Goal: Task Accomplishment & Management: Complete application form

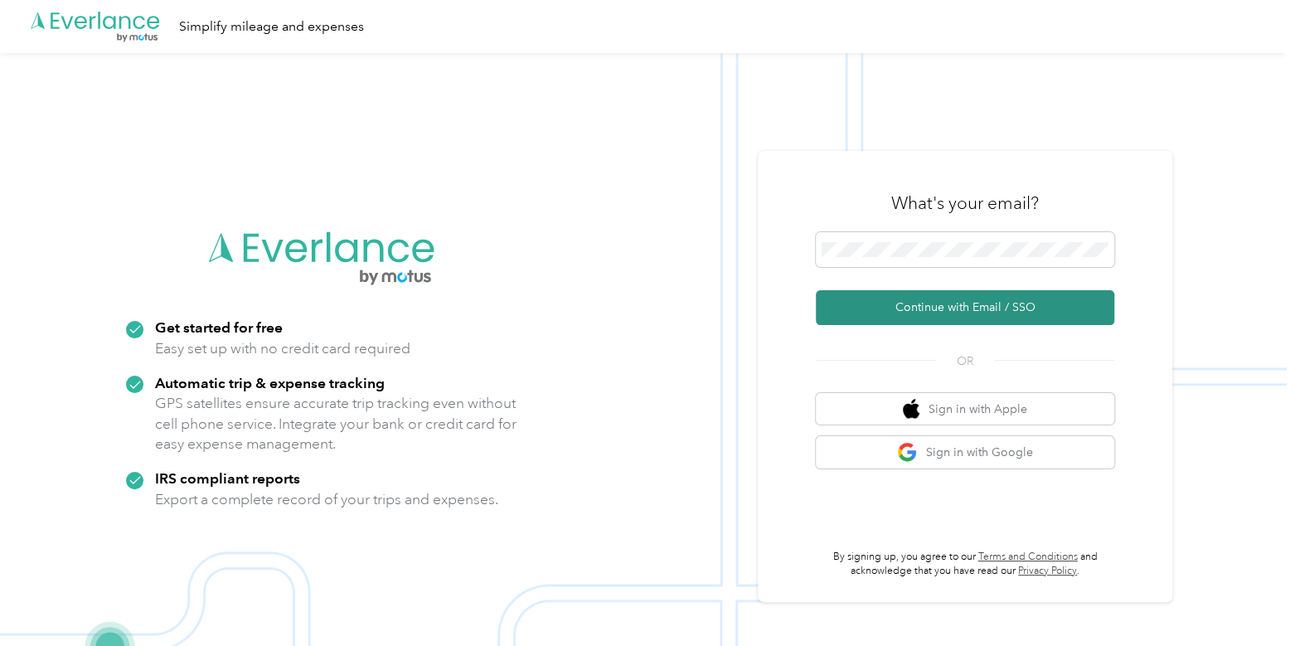
click at [896, 308] on button "Continue with Email / SSO" at bounding box center [965, 307] width 299 height 35
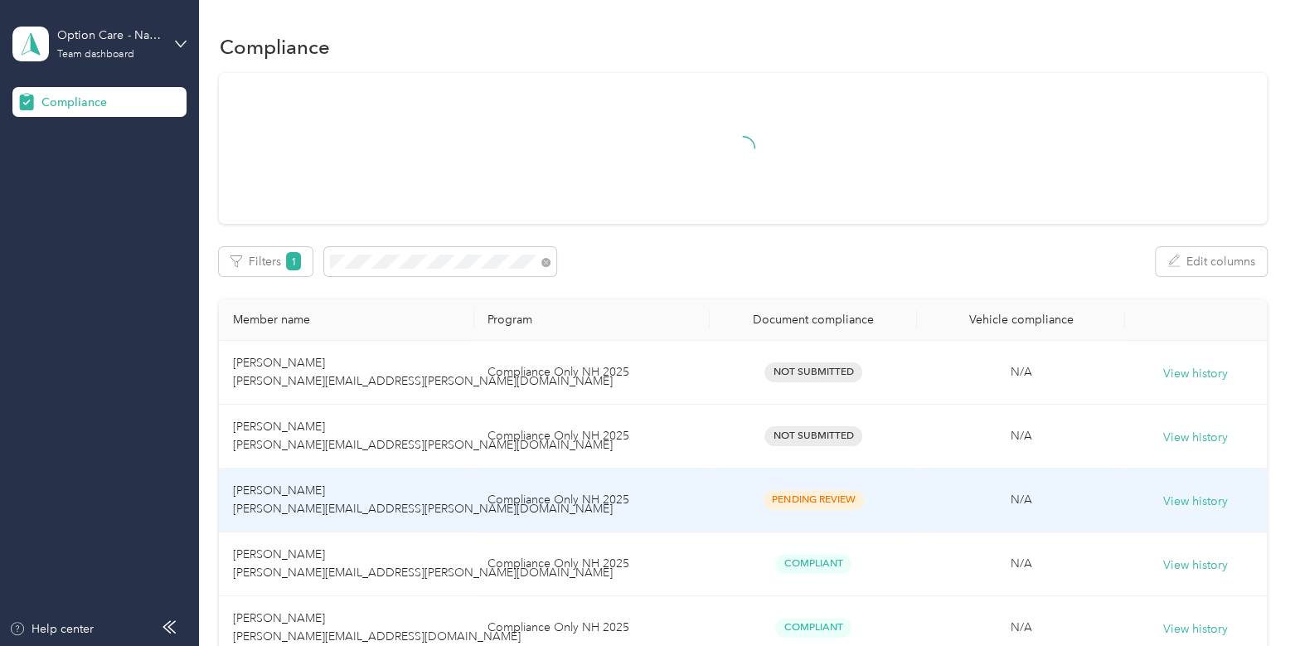
click at [446, 486] on td "[PERSON_NAME] [PERSON_NAME][EMAIL_ADDRESS][PERSON_NAME][DOMAIN_NAME]" at bounding box center [346, 501] width 255 height 64
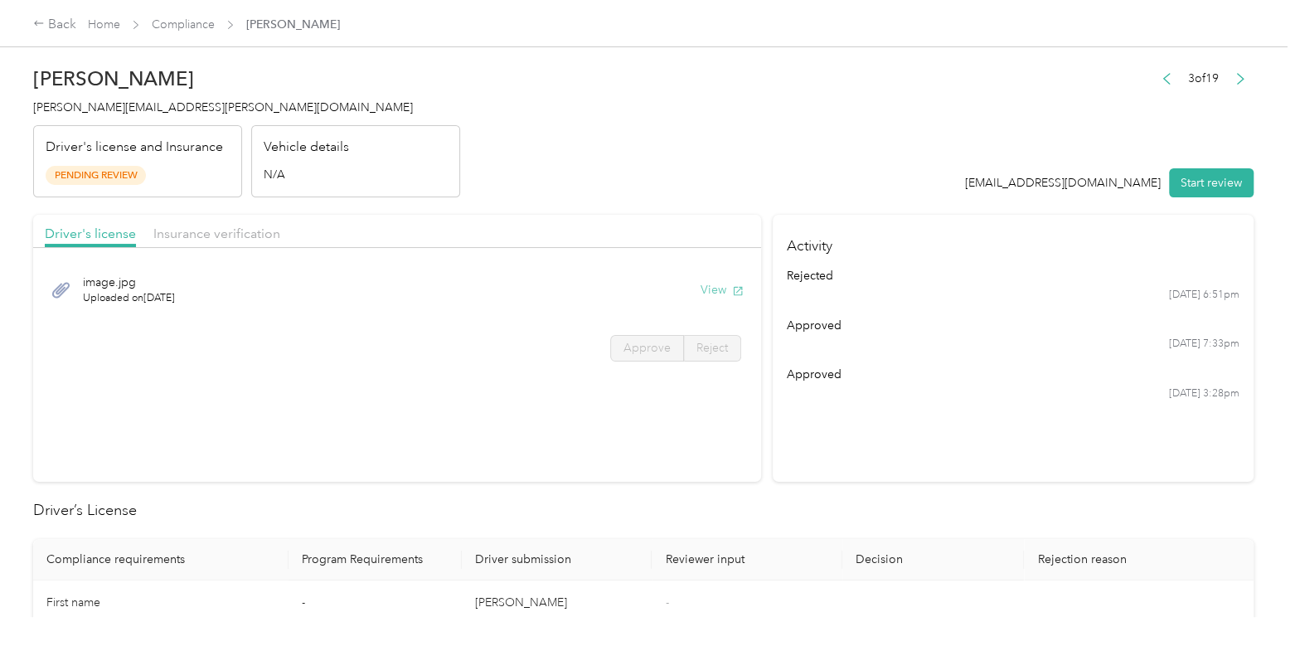
click at [713, 289] on button "View" at bounding box center [722, 289] width 43 height 17
click at [228, 238] on span "Insurance verification" at bounding box center [216, 234] width 127 height 16
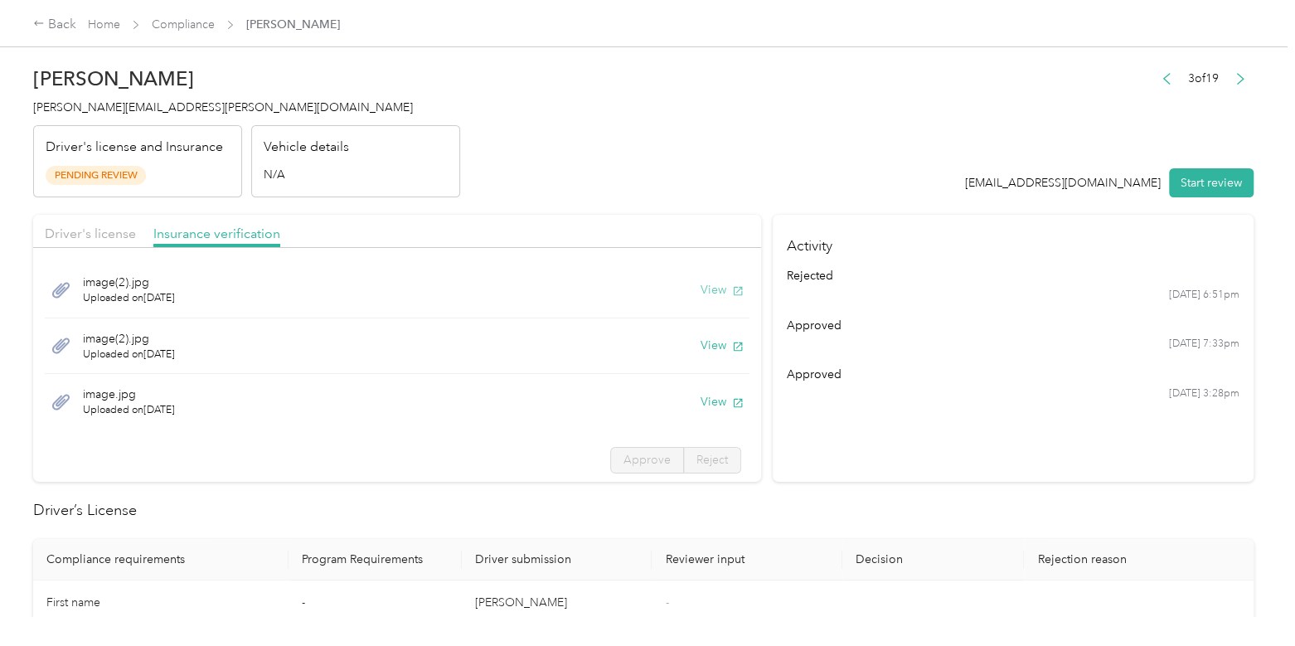
click at [701, 284] on button "View" at bounding box center [722, 289] width 43 height 17
click at [1207, 184] on button "Start review" at bounding box center [1211, 182] width 85 height 29
click at [624, 456] on span "Approve" at bounding box center [647, 460] width 47 height 14
click at [92, 239] on span "Driver's license" at bounding box center [90, 234] width 91 height 16
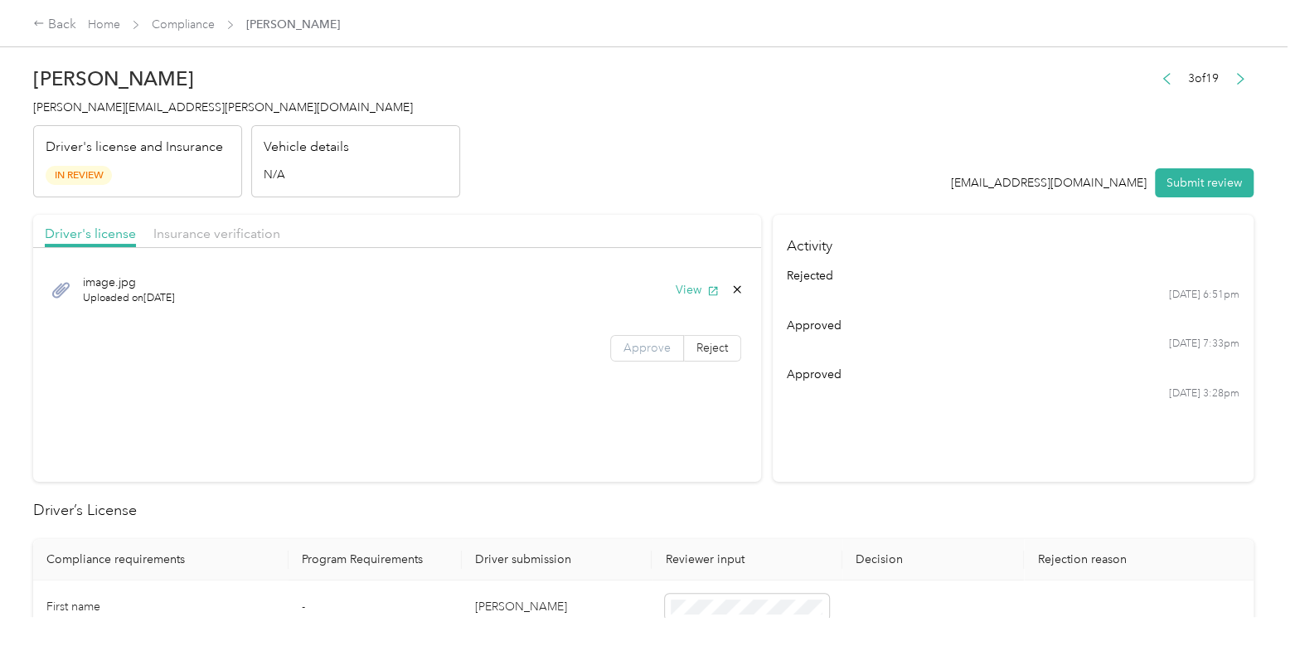
click at [624, 352] on span "Approve" at bounding box center [647, 348] width 47 height 14
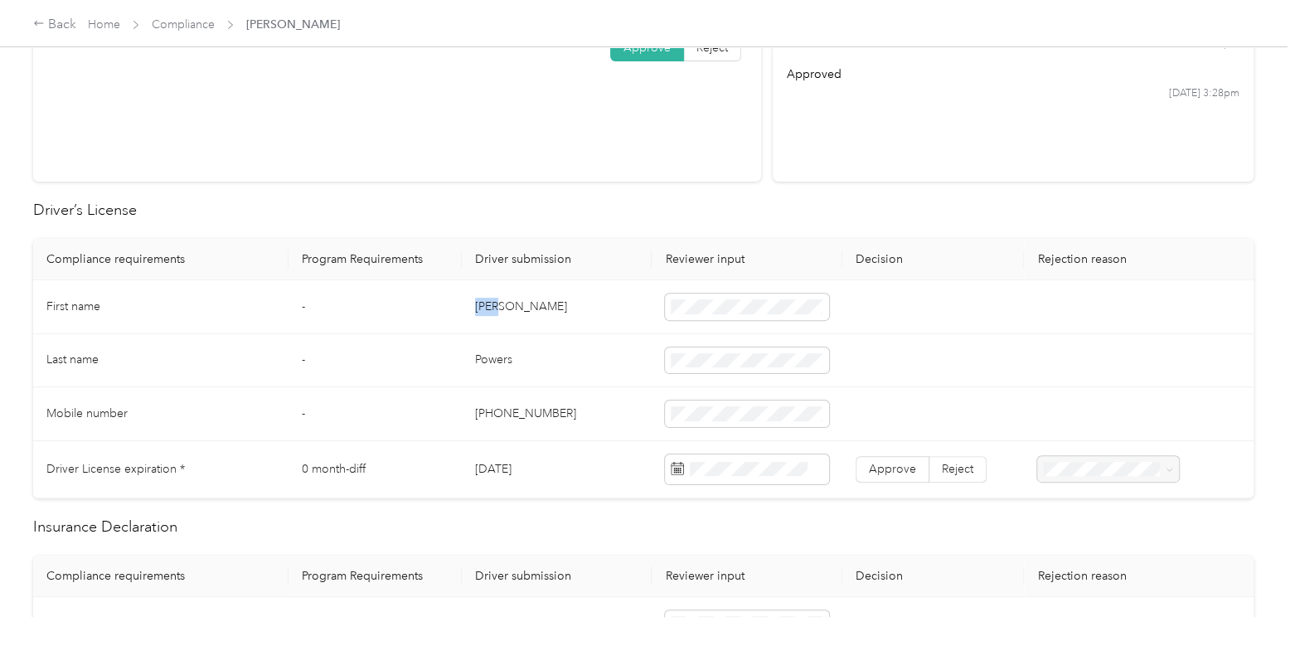
drag, startPoint x: 506, startPoint y: 313, endPoint x: 457, endPoint y: 311, distance: 49.0
click at [457, 311] on tr "First name - [PERSON_NAME]" at bounding box center [643, 307] width 1221 height 54
copy tr "[PERSON_NAME]"
drag, startPoint x: 518, startPoint y: 359, endPoint x: 425, endPoint y: 354, distance: 93.0
click at [425, 354] on tr "Last name - [PERSON_NAME]" at bounding box center [643, 361] width 1221 height 54
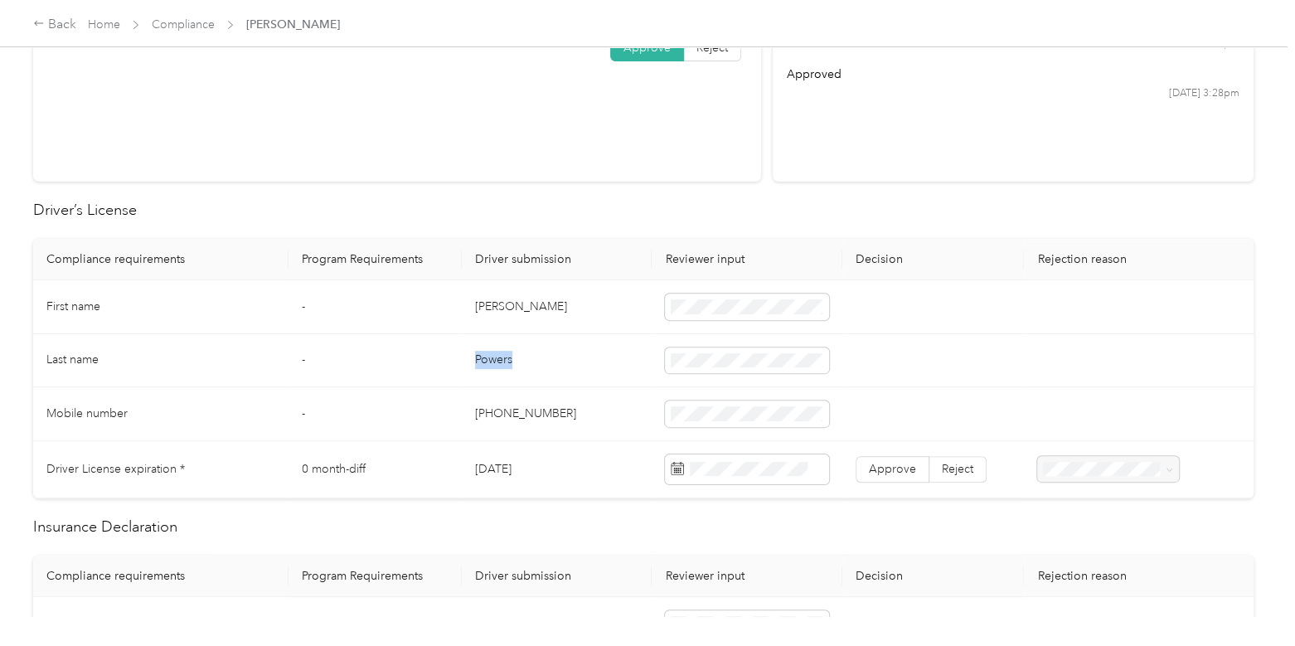
copy tr "Powers"
click at [699, 350] on span at bounding box center [747, 360] width 164 height 27
drag, startPoint x: 572, startPoint y: 405, endPoint x: 444, endPoint y: 421, distance: 129.6
click at [444, 421] on tr "Mobile number - [PHONE_NUMBER]" at bounding box center [643, 414] width 1221 height 54
copy tr "[PHONE_NUMBER]"
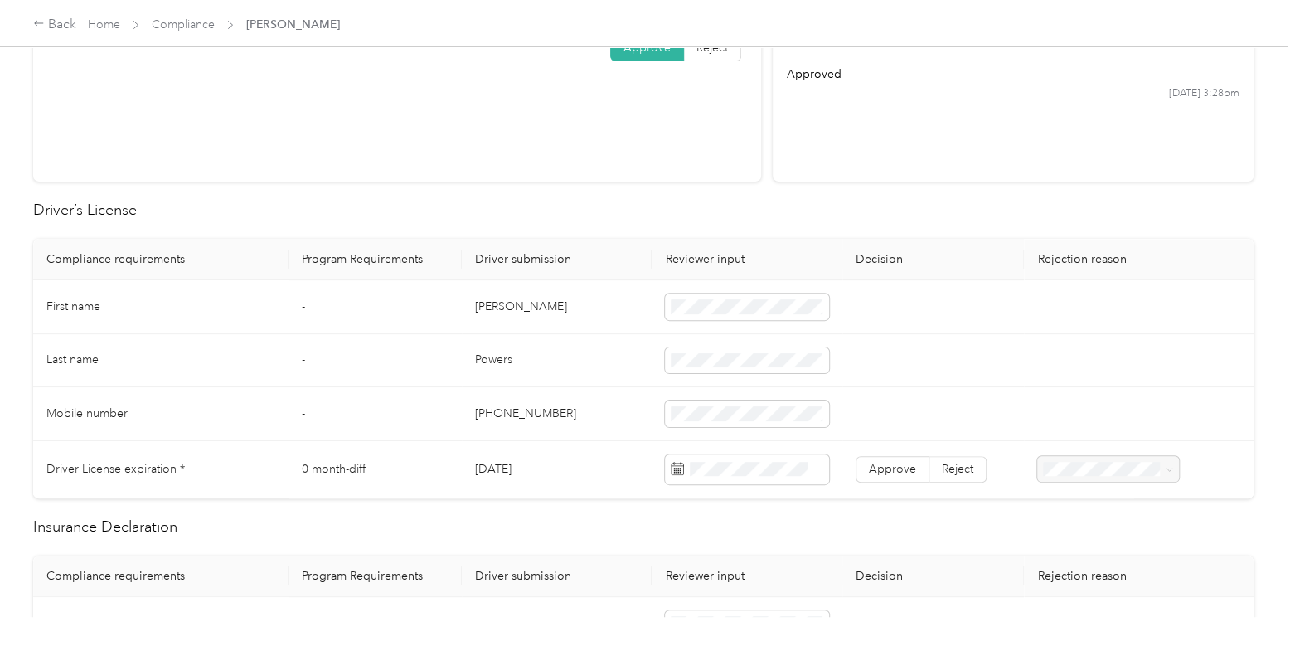
drag, startPoint x: 538, startPoint y: 465, endPoint x: 427, endPoint y: 475, distance: 111.6
click at [427, 475] on tr "Driver License expiration * 0 month-diff [DATE] Approve Reject" at bounding box center [643, 469] width 1221 height 57
copy tr "[DATE]"
click at [881, 464] on span "Approve" at bounding box center [892, 469] width 47 height 14
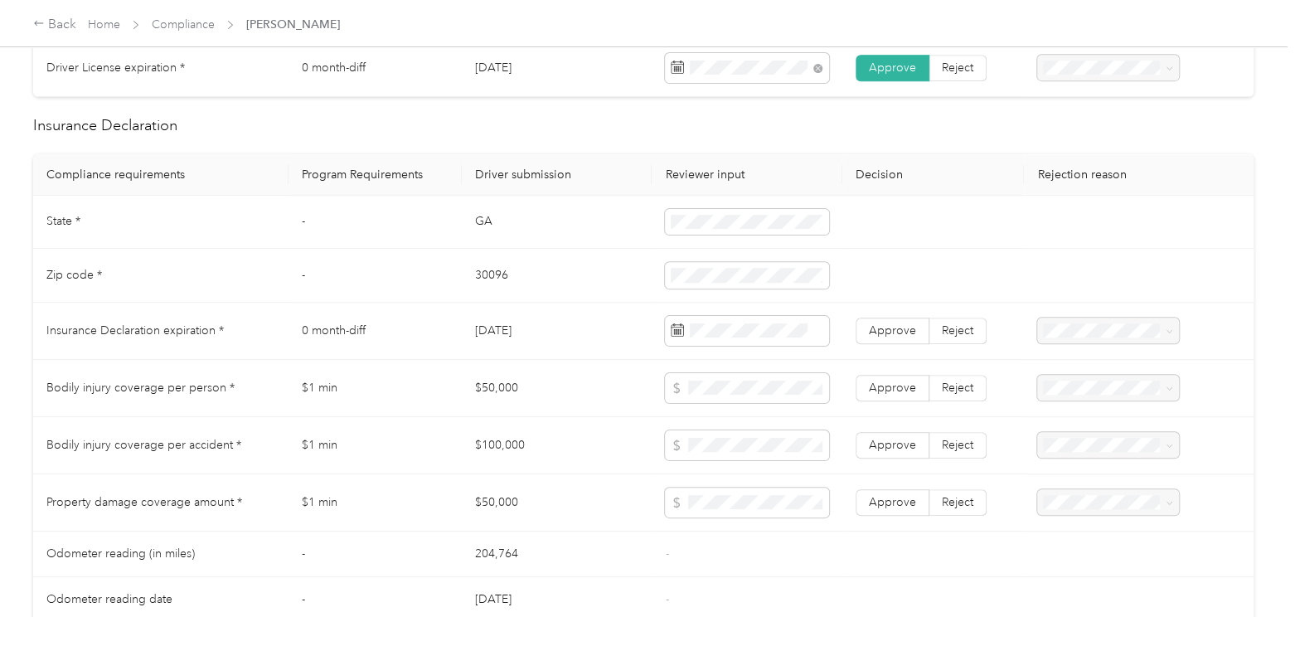
click at [615, 275] on td "30096" at bounding box center [557, 276] width 191 height 54
click at [615, 342] on td "[DATE]" at bounding box center [557, 331] width 191 height 57
click at [877, 338] on span "Approve" at bounding box center [892, 330] width 47 height 14
drag, startPoint x: 522, startPoint y: 404, endPoint x: 447, endPoint y: 403, distance: 75.5
click at [447, 403] on tr "Bodily injury coverage per person * $1 min $50,000 Approve Reject" at bounding box center [643, 388] width 1221 height 57
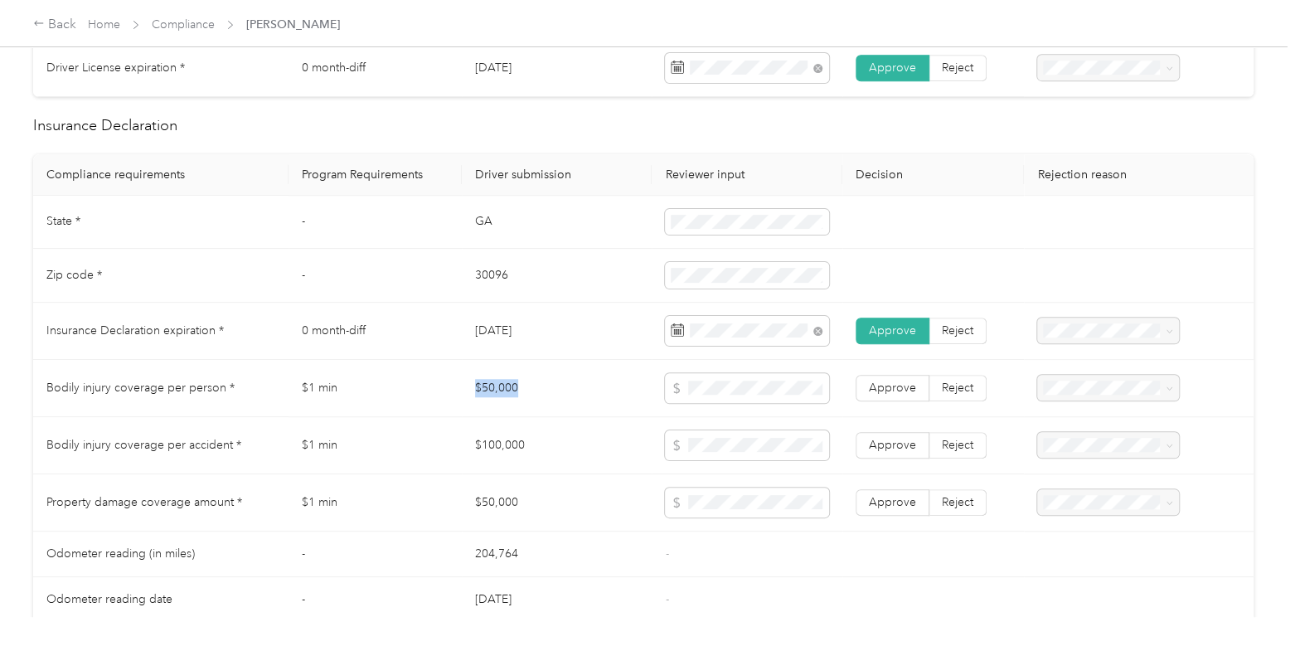
copy tr "$50,000"
drag, startPoint x: 533, startPoint y: 514, endPoint x: 435, endPoint y: 520, distance: 98.0
click at [435, 520] on tr "Property damage coverage amount * $1 min $50,000 Approve Reject" at bounding box center [643, 502] width 1221 height 57
copy tr "$50,000"
drag, startPoint x: 533, startPoint y: 459, endPoint x: 412, endPoint y: 462, distance: 121.1
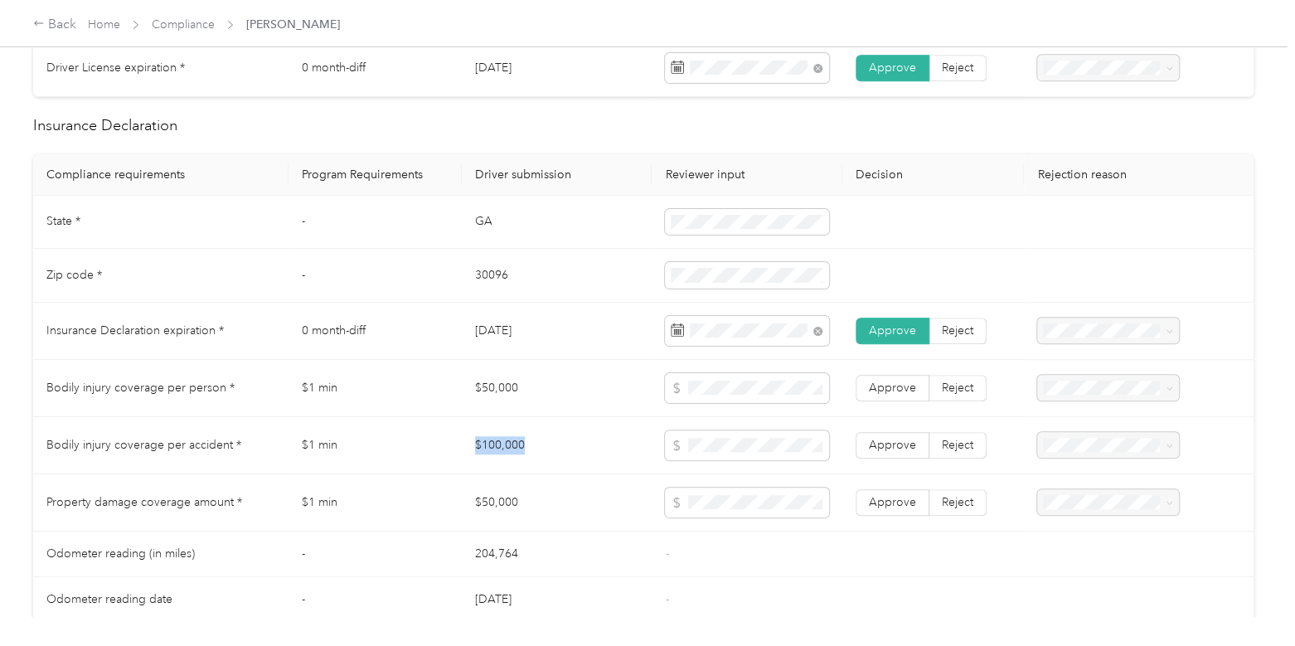
click at [412, 462] on tr "Bodily injury coverage per accident * $1 min $100,000 Approve Reject" at bounding box center [643, 445] width 1221 height 57
copy tr "$100,000"
click at [708, 449] on span at bounding box center [747, 445] width 164 height 30
click at [898, 395] on span "Approve" at bounding box center [892, 388] width 47 height 14
click at [903, 452] on span "Approve" at bounding box center [892, 445] width 47 height 14
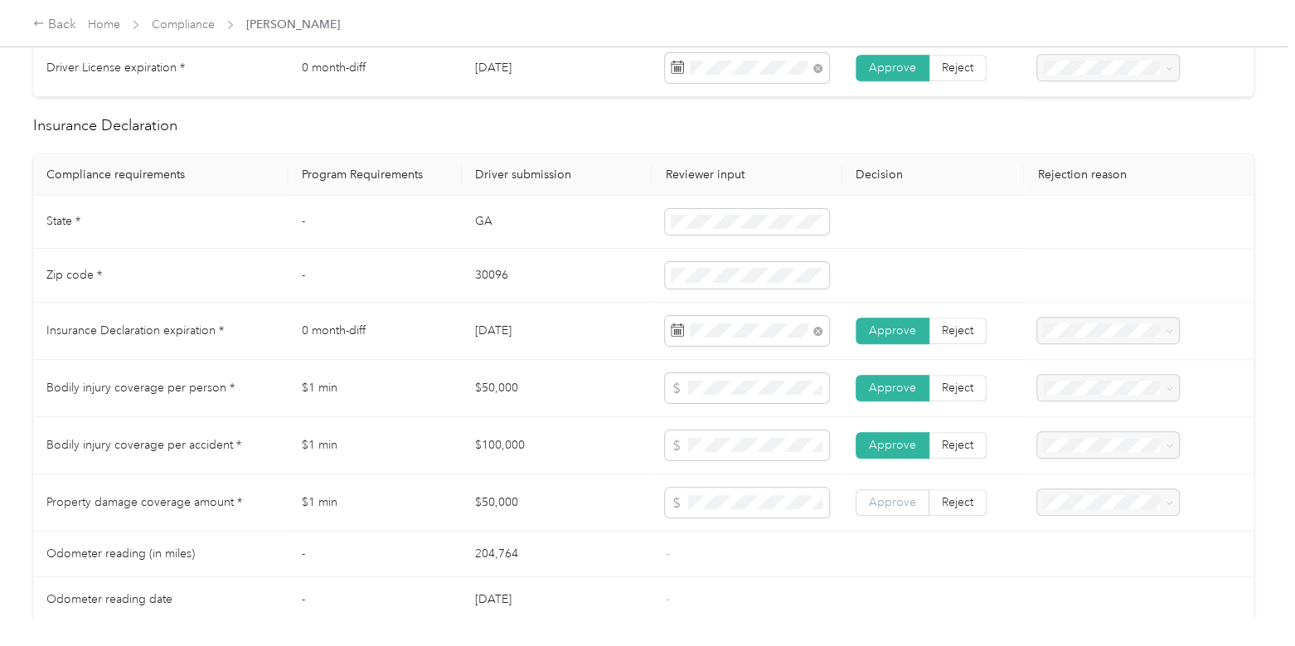
click at [904, 509] on span "Approve" at bounding box center [892, 502] width 47 height 14
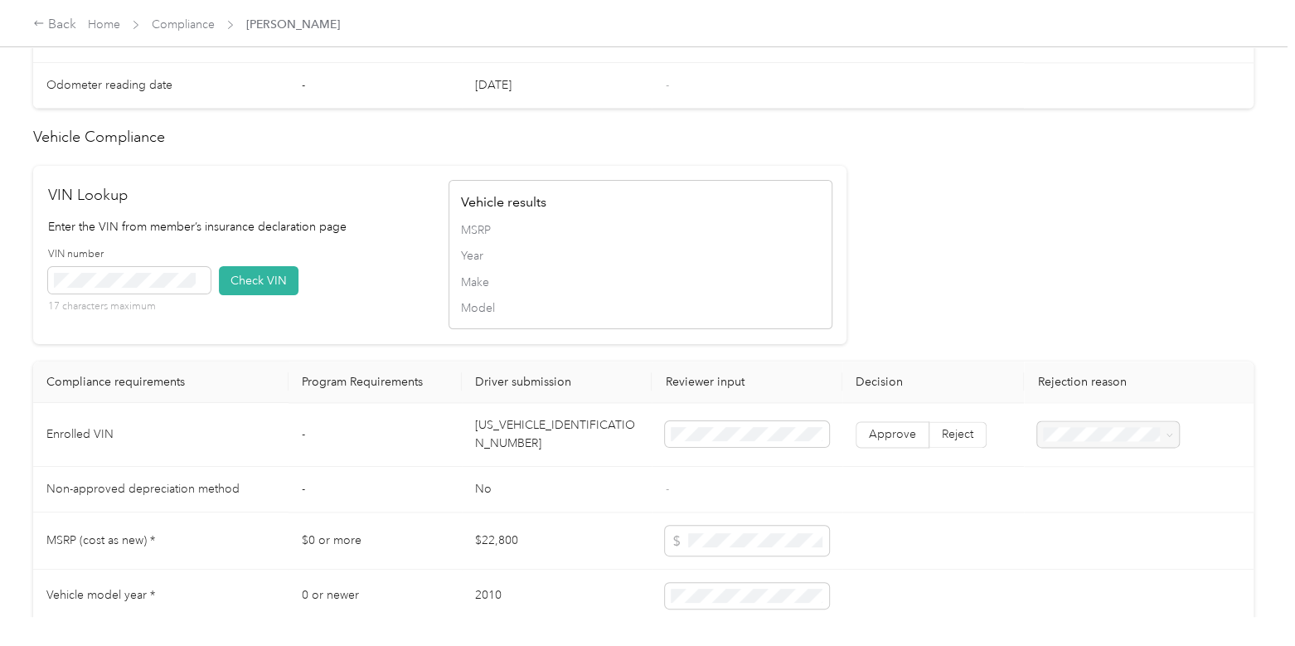
scroll to position [1308, 0]
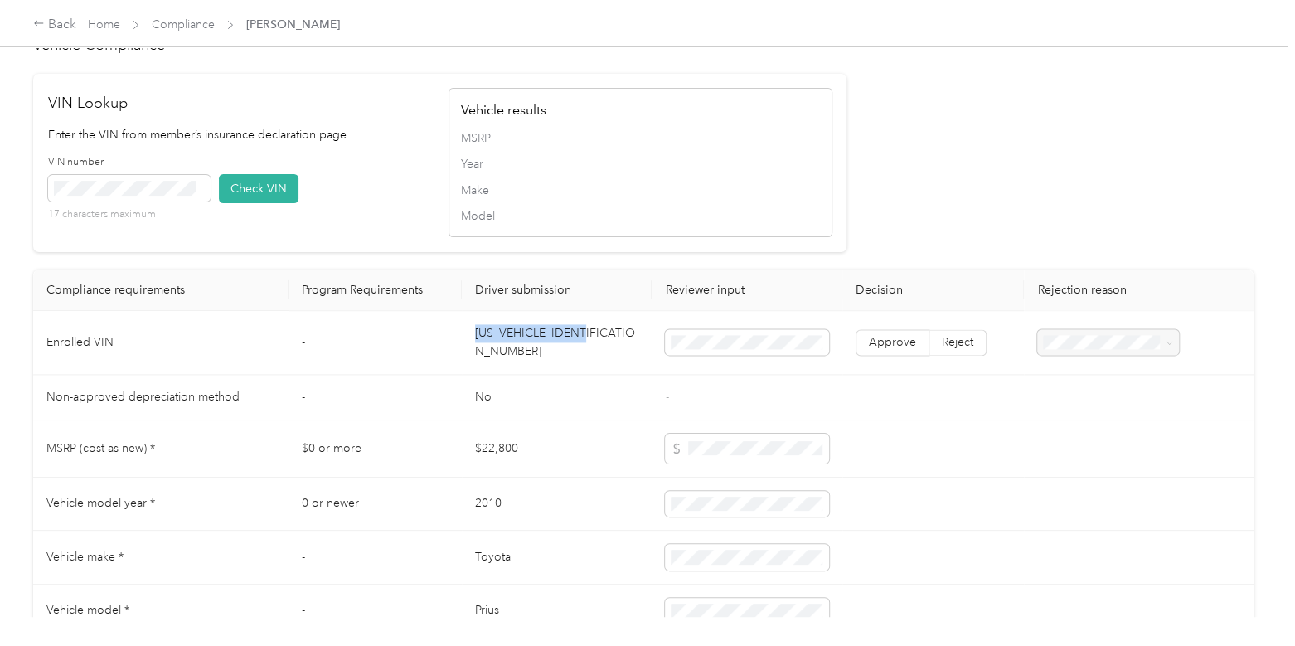
drag, startPoint x: 597, startPoint y: 367, endPoint x: 479, endPoint y: 375, distance: 118.9
click at [479, 375] on td "[US_VEHICLE_IDENTIFICATION_NUMBER]" at bounding box center [557, 343] width 191 height 64
click at [590, 367] on td "[US_VEHICLE_IDENTIFICATION_NUMBER]" at bounding box center [557, 343] width 191 height 64
drag, startPoint x: 590, startPoint y: 366, endPoint x: 454, endPoint y: 377, distance: 136.5
click at [454, 375] on tr "Enrolled VIN - [US_VEHICLE_IDENTIFICATION_NUMBER] Approve Reject" at bounding box center [643, 343] width 1221 height 64
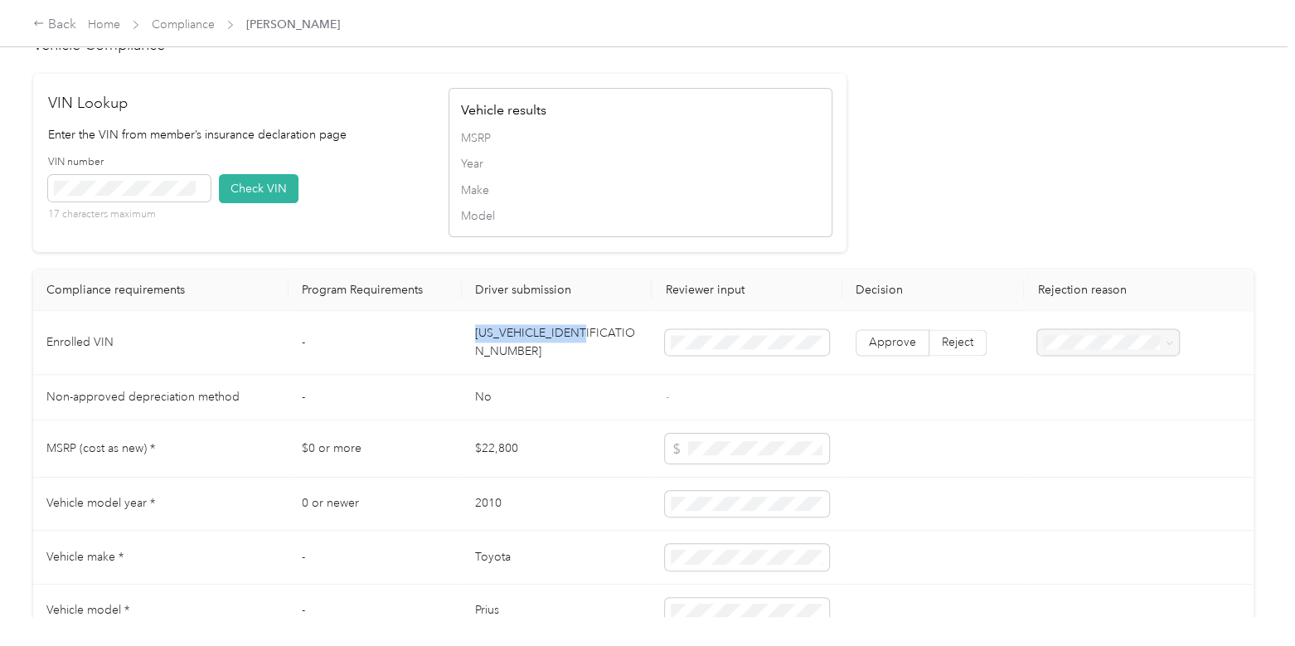
copy tr "[US_VEHICLE_IDENTIFICATION_NUMBER]"
drag, startPoint x: 600, startPoint y: 370, endPoint x: 456, endPoint y: 384, distance: 145.0
click at [456, 375] on tr "Enrolled VIN - [US_VEHICLE_IDENTIFICATION_NUMBER] Approve Reject" at bounding box center [643, 343] width 1221 height 64
copy tr "[US_VEHICLE_IDENTIFICATION_NUMBER]"
drag, startPoint x: 614, startPoint y: 376, endPoint x: 458, endPoint y: 364, distance: 156.3
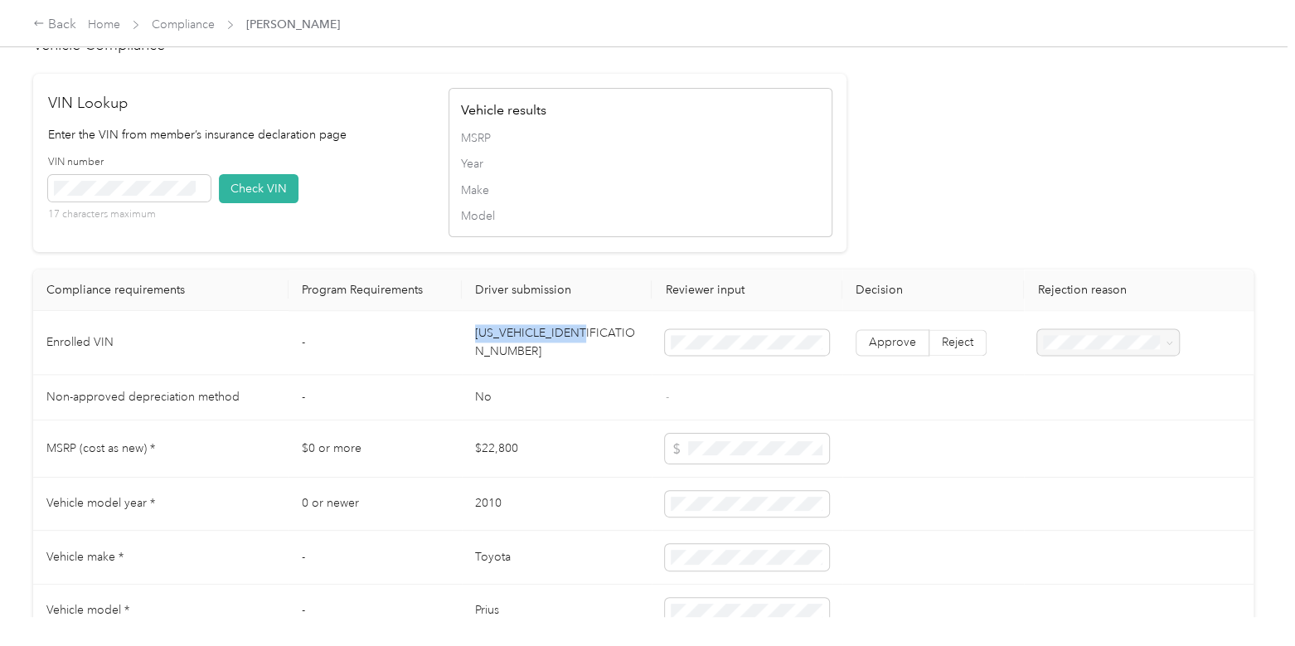
click at [458, 364] on tr "Enrolled VIN - [US_VEHICLE_IDENTIFICATION_NUMBER] Approve Reject" at bounding box center [643, 343] width 1221 height 64
copy tr "[US_VEHICLE_IDENTIFICATION_NUMBER]"
click at [900, 349] on span "Approve" at bounding box center [892, 342] width 47 height 14
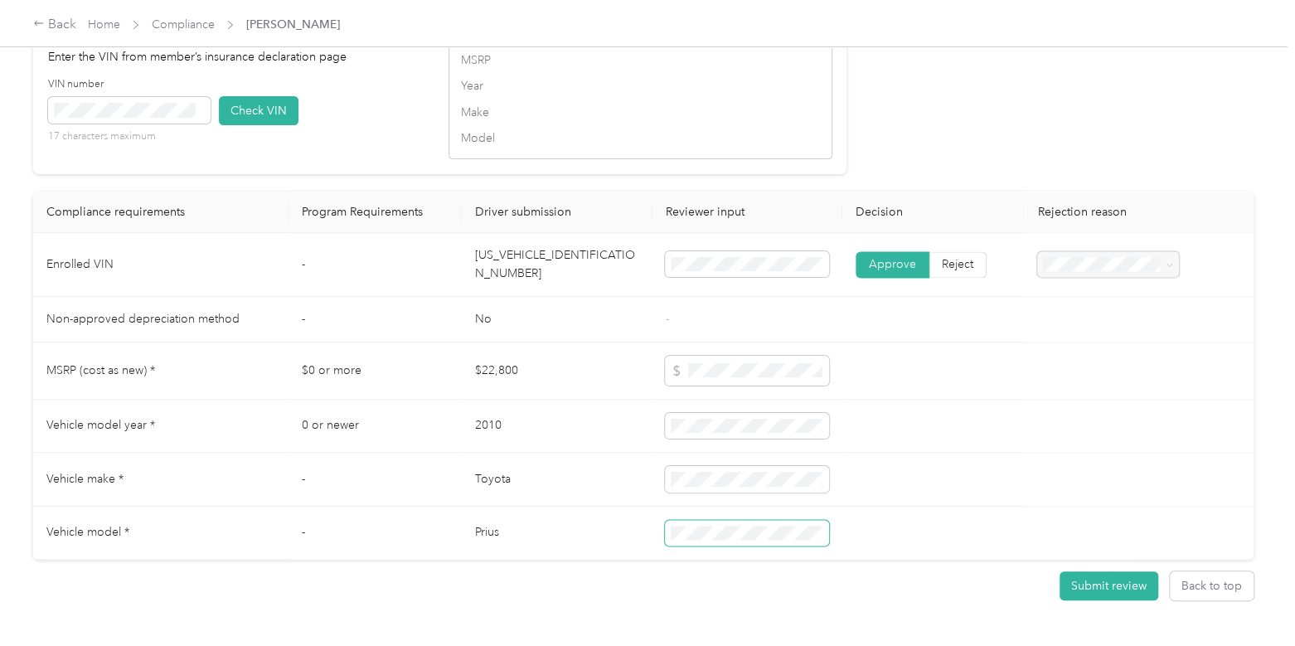
scroll to position [1499, 0]
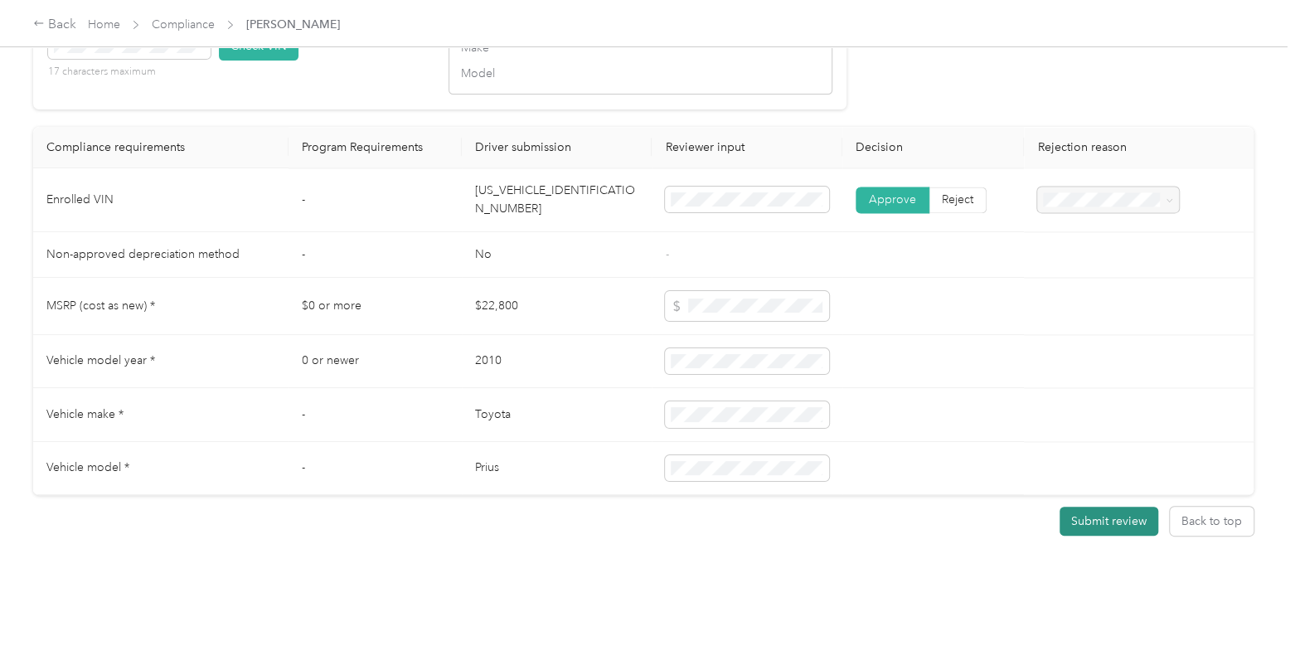
click at [1123, 507] on button "Submit review" at bounding box center [1109, 521] width 99 height 29
click at [1087, 516] on button "Submit review" at bounding box center [1109, 521] width 99 height 29
click at [1097, 507] on button "Submit review" at bounding box center [1109, 521] width 99 height 29
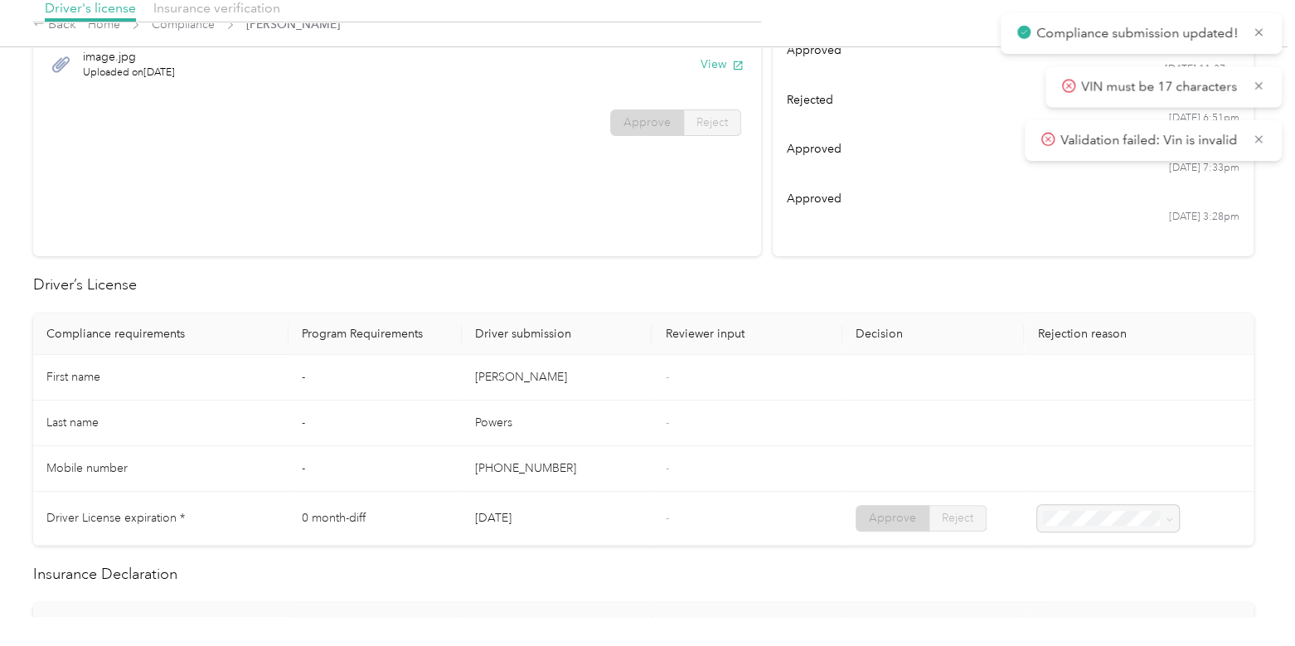
scroll to position [0, 0]
